Goal: Obtain resource: Download file/media

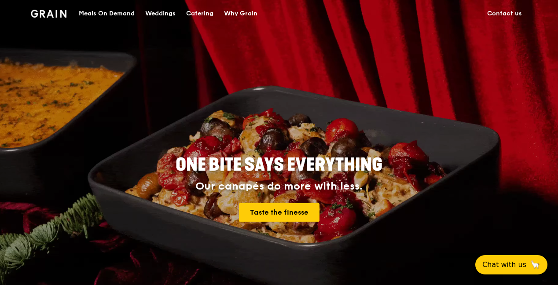
click at [496, 15] on link "Contact us" at bounding box center [504, 13] width 45 height 26
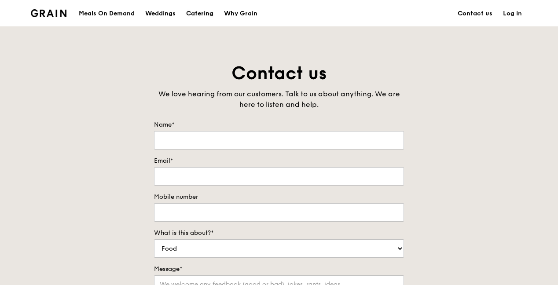
click at [208, 9] on div "Catering" at bounding box center [199, 13] width 27 height 26
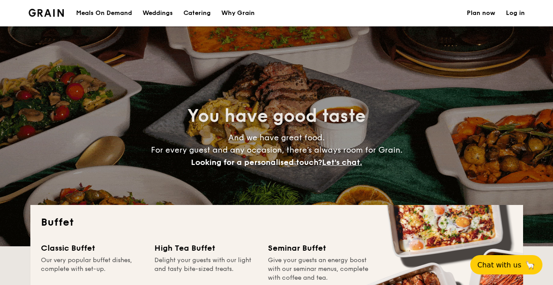
select select
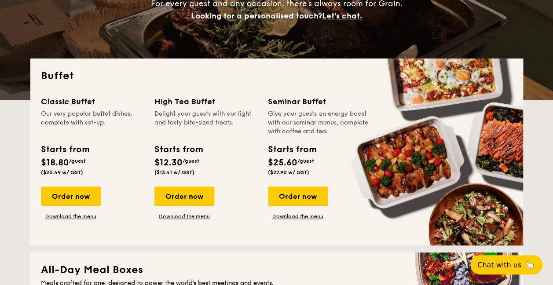
scroll to position [132, 0]
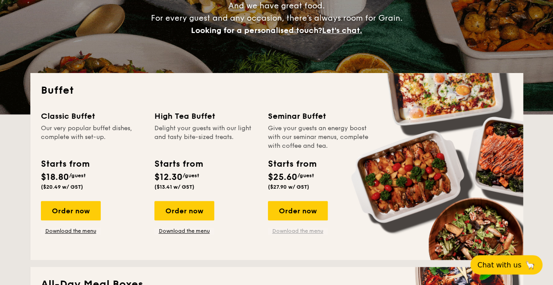
click at [301, 230] on link "Download the menu" at bounding box center [298, 230] width 60 height 7
click at [220, 81] on div "Buffet Classic Buffet Our very popular buffet dishes, complete with set-up. Sta…" at bounding box center [276, 166] width 493 height 187
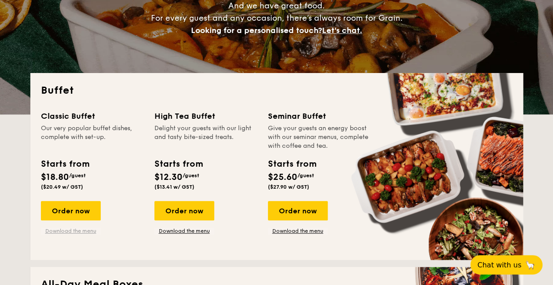
click at [77, 230] on link "Download the menu" at bounding box center [71, 230] width 60 height 7
click at [75, 228] on link "Download the menu" at bounding box center [71, 230] width 60 height 7
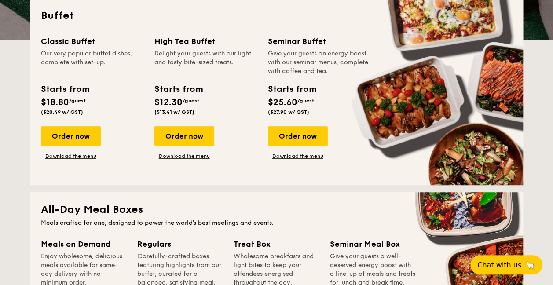
scroll to position [176, 0]
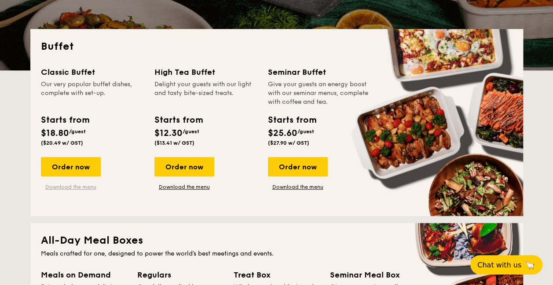
click at [81, 186] on link "Download the menu" at bounding box center [71, 186] width 60 height 7
